Goal: Contribute content: Contribute content

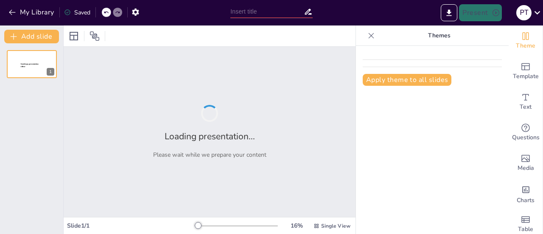
type input "Tạo Slide Bài Học KHTN 9: Nghiên Cứu Về Rượu Ethylic"
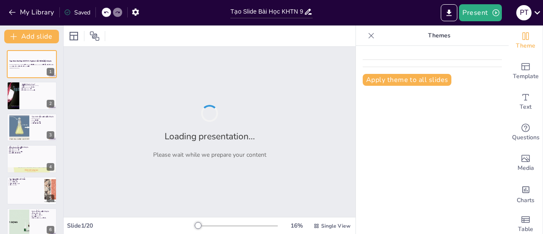
checkbox input "true"
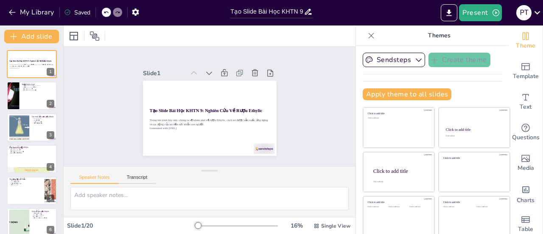
checkbox input "true"
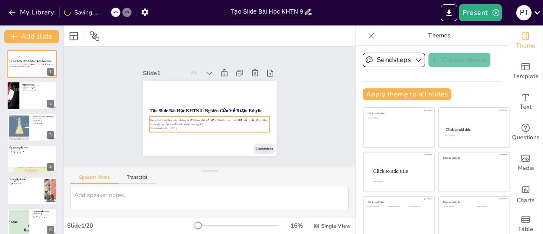
checkbox input "true"
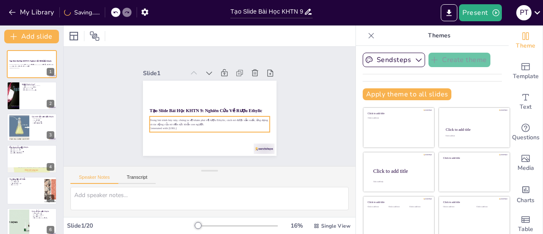
checkbox input "true"
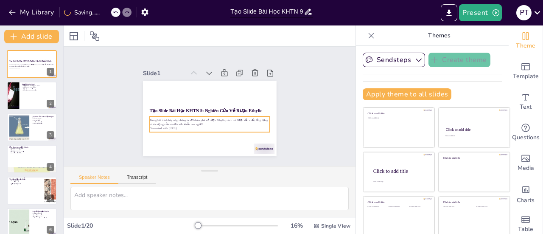
checkbox input "true"
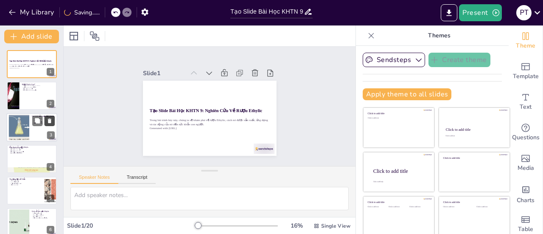
checkbox input "true"
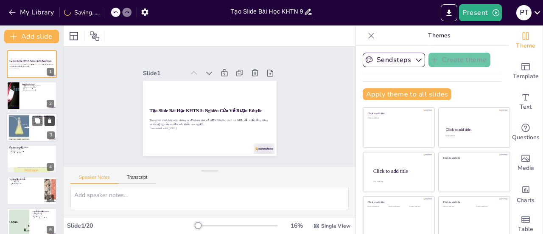
checkbox input "true"
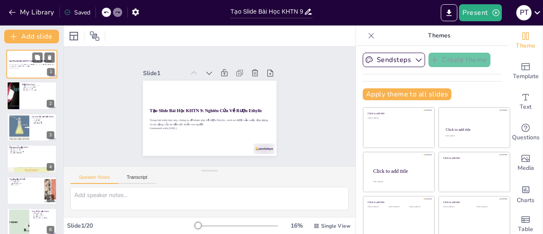
checkbox input "true"
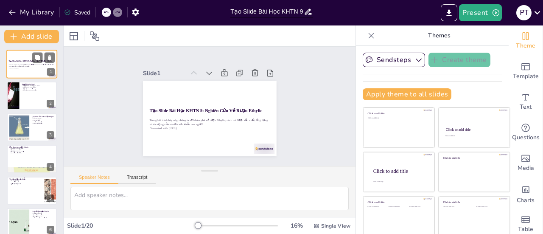
checkbox input "true"
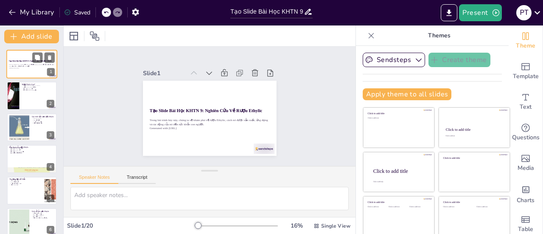
checkbox input "true"
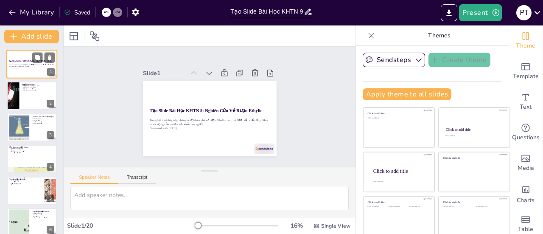
checkbox input "true"
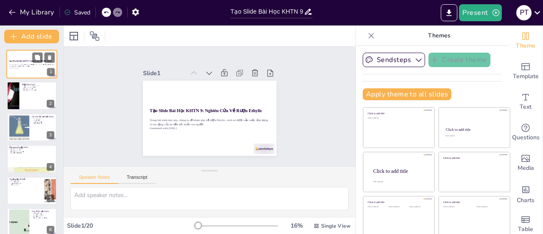
checkbox input "true"
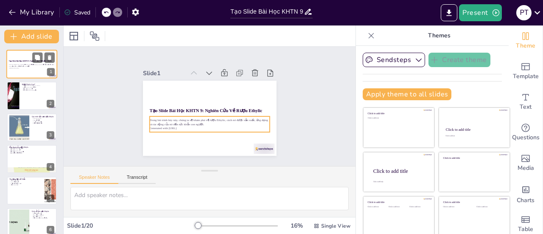
checkbox input "true"
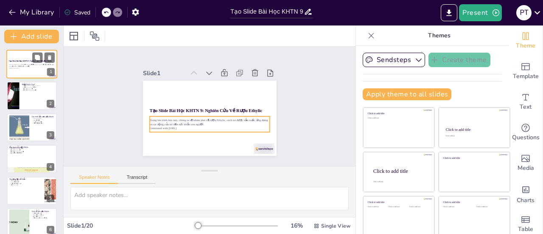
checkbox input "true"
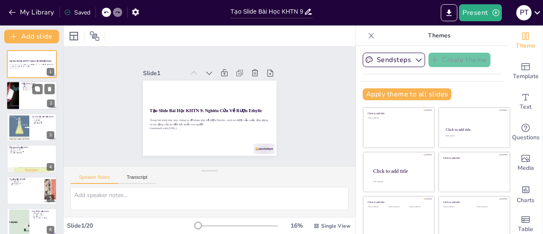
checkbox input "true"
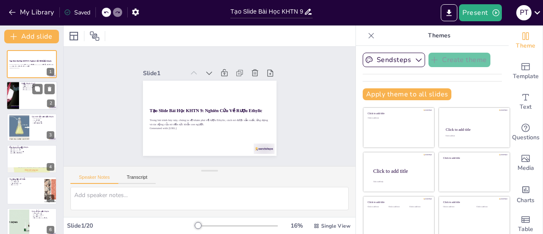
checkbox input "true"
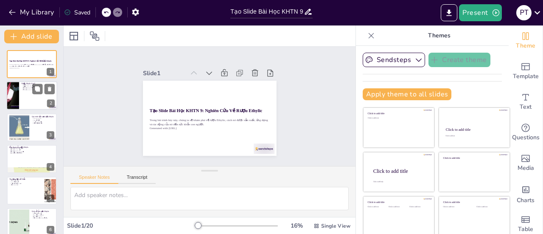
checkbox input "true"
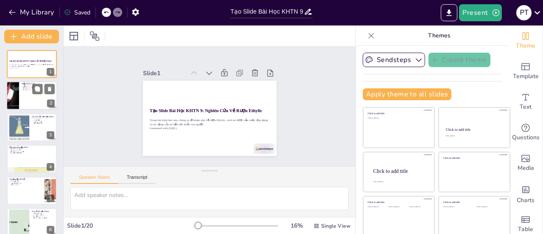
checkbox input "true"
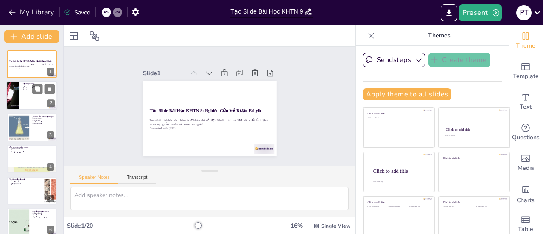
click at [22, 93] on div at bounding box center [31, 96] width 51 height 29
type textarea "Rượu Ethylic, hay [MEDICAL_DATA], là một loại rượu phổ biến và quan trọng trong…"
checkbox input "true"
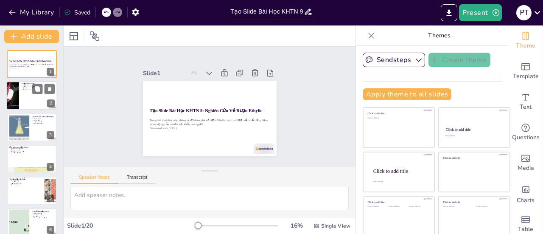
checkbox input "true"
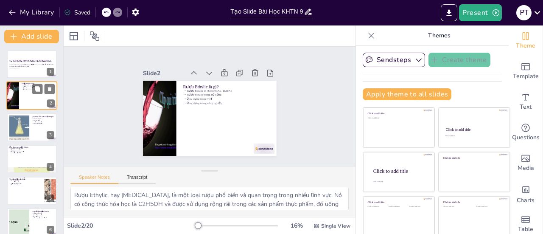
scroll to position [17, 0]
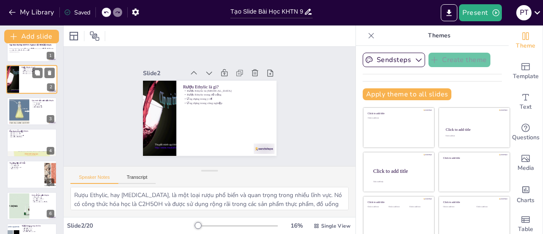
checkbox input "true"
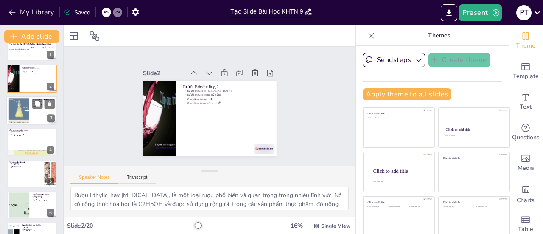
checkbox input "true"
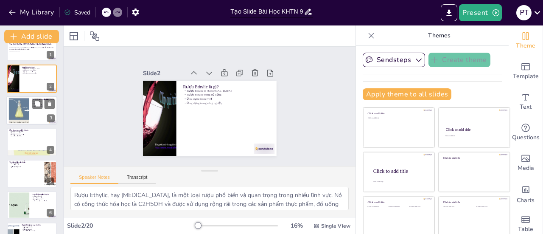
checkbox input "true"
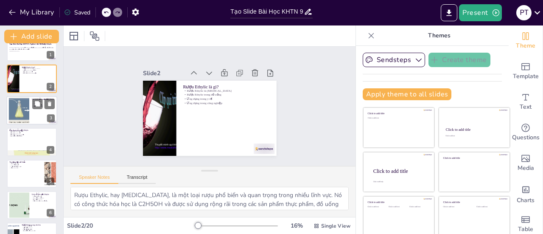
click at [32, 107] on div at bounding box center [31, 110] width 51 height 29
type textarea "Quá trình lên men là bước quan trọng trong sản xuất rượu Ethylic, nơi các nguồn…"
checkbox input "true"
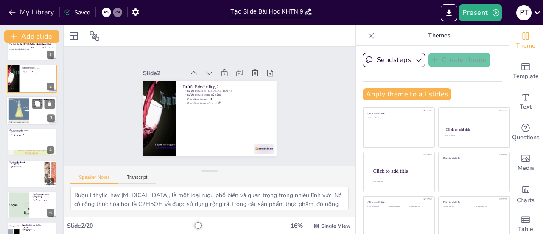
checkbox input "true"
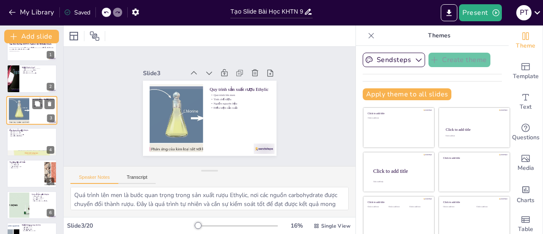
scroll to position [0, 0]
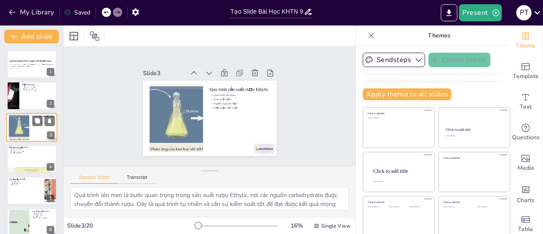
checkbox input "true"
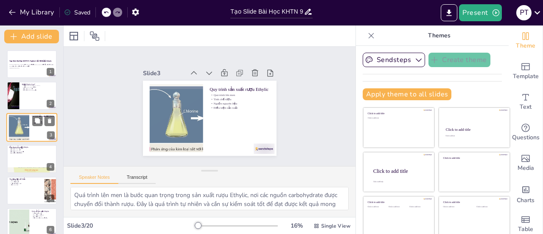
checkbox input "true"
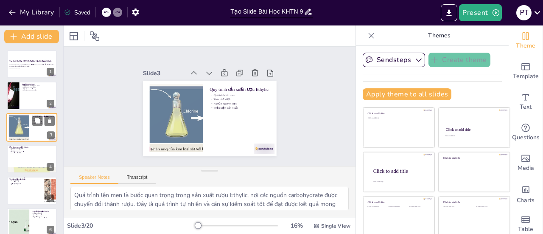
checkbox input "true"
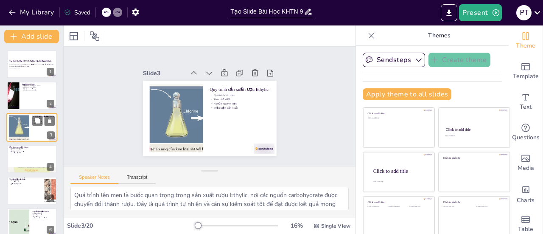
checkbox input "true"
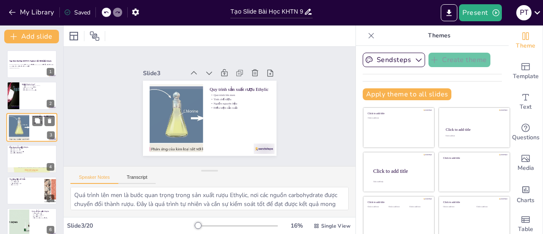
checkbox input "true"
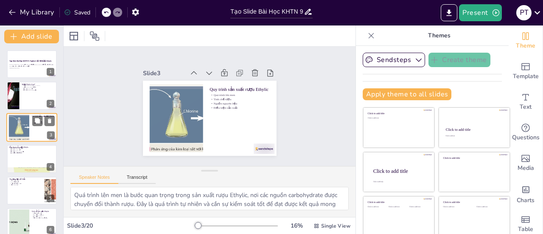
checkbox input "true"
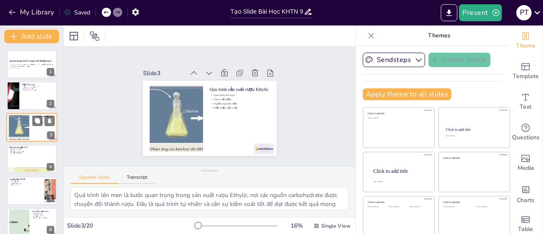
checkbox input "true"
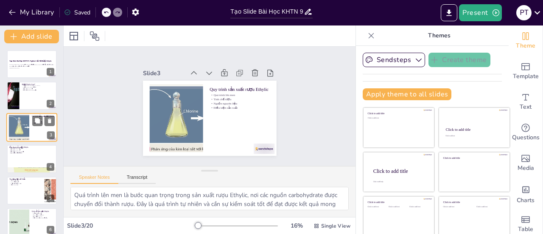
checkbox input "true"
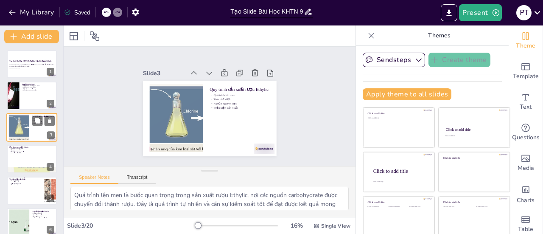
checkbox input "true"
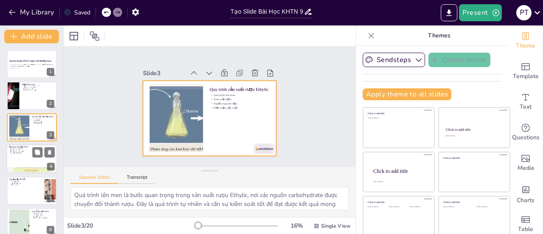
checkbox input "true"
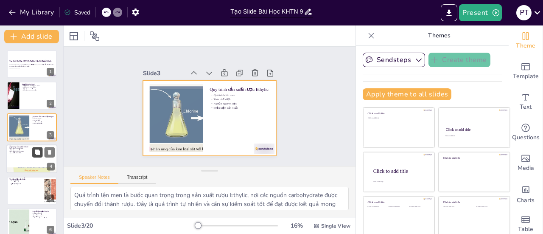
checkbox input "true"
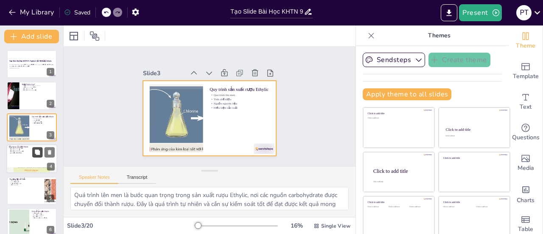
checkbox input "true"
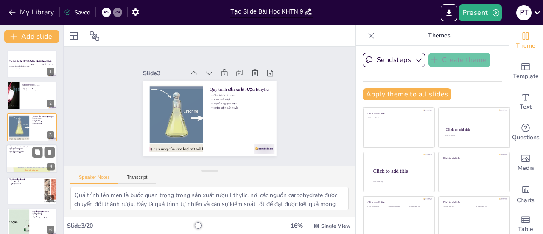
checkbox input "true"
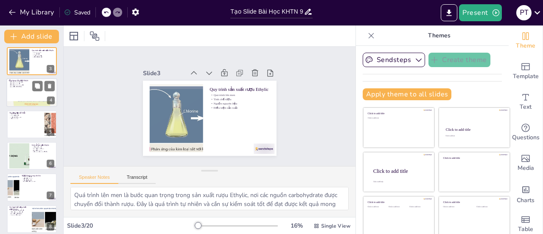
checkbox input "true"
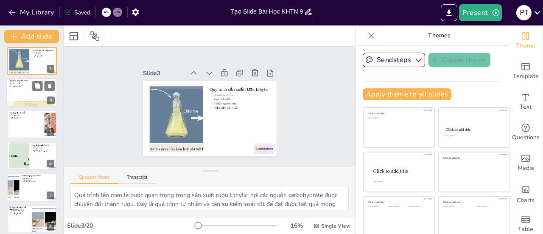
click at [33, 163] on div at bounding box center [32, 156] width 50 height 28
type textarea "Rượu Ethylic đã có mặt trong đời sống con người từ rất lâu, cho thấy tầm quan t…"
checkbox input "true"
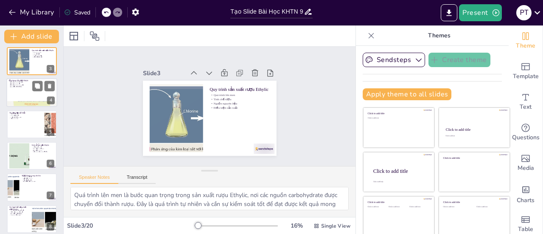
checkbox input "true"
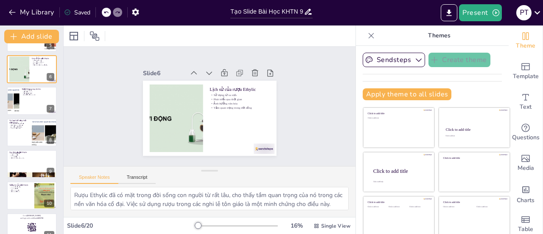
scroll to position [202, 0]
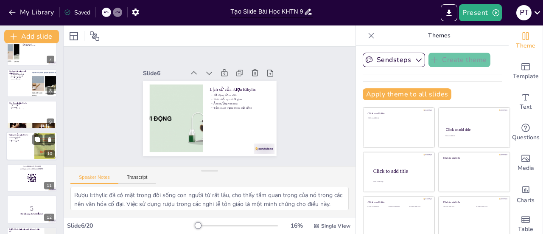
checkbox input "true"
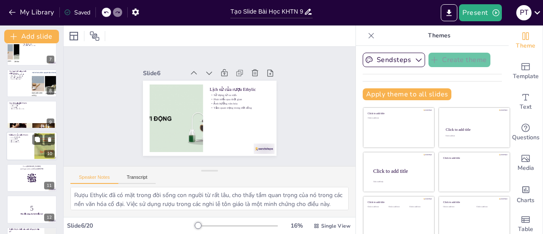
checkbox input "true"
click at [28, 141] on p "Tầm nhìn tương lai" at bounding box center [20, 142] width 23 height 2
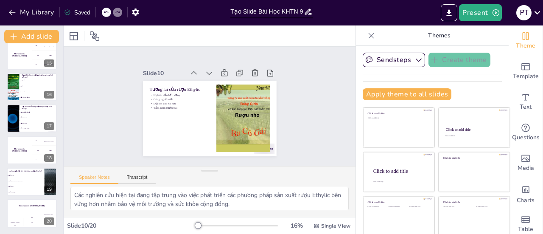
scroll to position [45, 0]
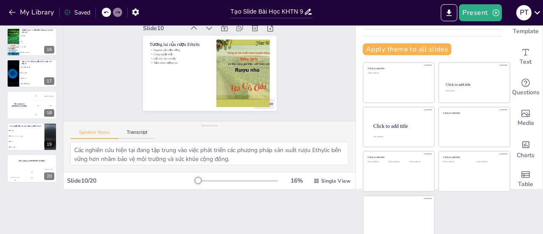
click at [28, 141] on span "Người La Mã" at bounding box center [26, 141] width 36 height 1
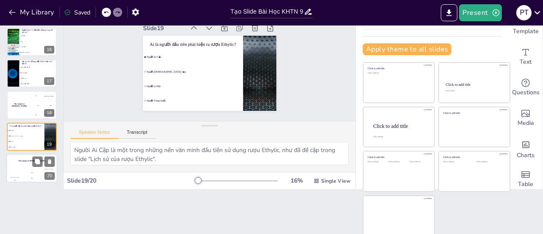
click at [25, 174] on div "200" at bounding box center [31, 177] width 17 height 9
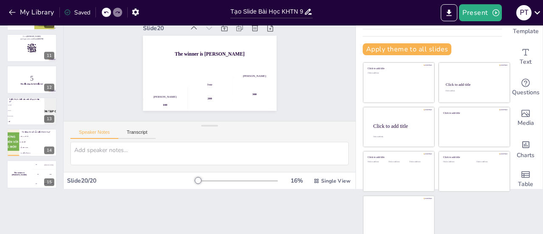
click at [25, 174] on h4 "The winner is [PERSON_NAME]" at bounding box center [19, 174] width 25 height 4
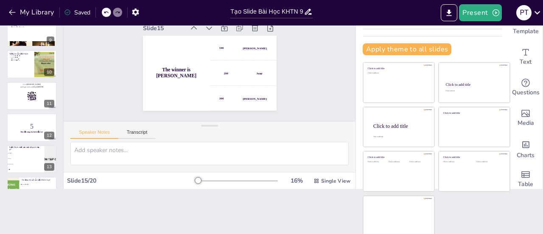
scroll to position [238, 0]
click at [27, 91] on div at bounding box center [31, 96] width 51 height 29
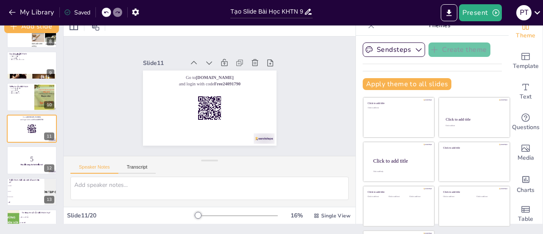
scroll to position [0, 0]
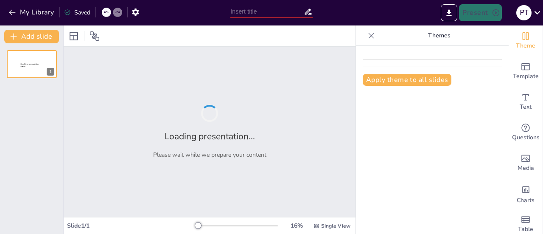
type input "Tạo Slide Bài Học KHTN 9: Nghiên Cứu Về Rượu Ethylic"
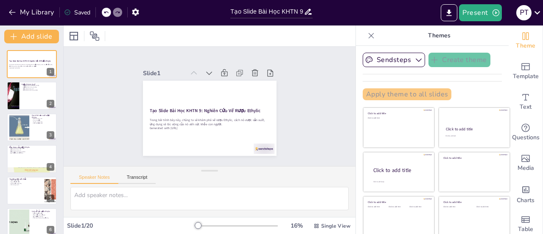
checkbox input "true"
